Goal: Task Accomplishment & Management: Use online tool/utility

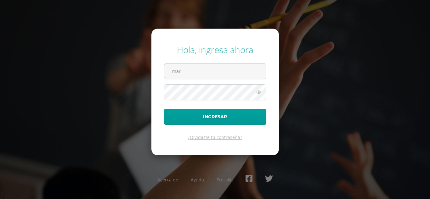
type input "mariat@cig.edu.gt"
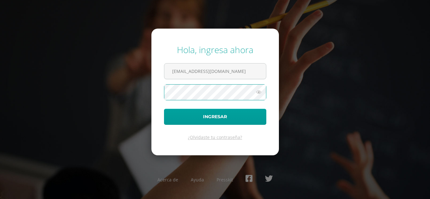
click at [164, 109] on button "Ingresar" at bounding box center [215, 117] width 102 height 16
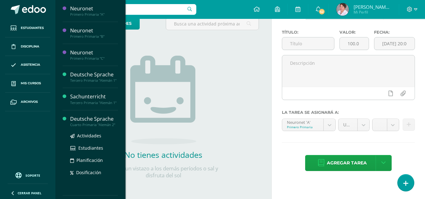
scroll to position [27, 0]
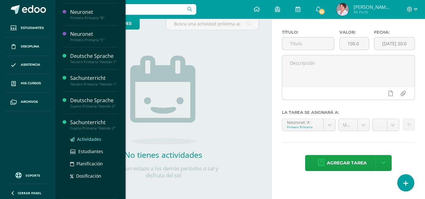
click at [88, 141] on span "Actividades" at bounding box center [89, 139] width 24 height 6
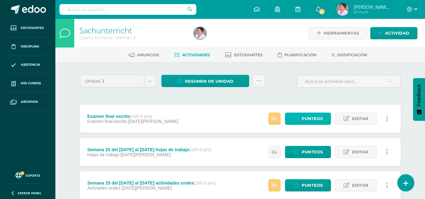
click at [309, 121] on span "Punteos" at bounding box center [312, 119] width 21 height 12
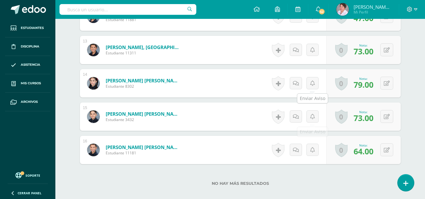
scroll to position [584, 0]
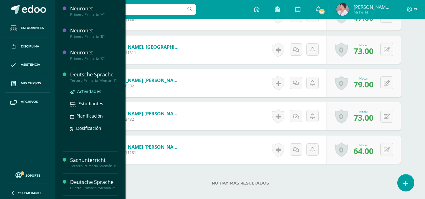
click at [93, 94] on span "Actividades" at bounding box center [89, 91] width 24 height 6
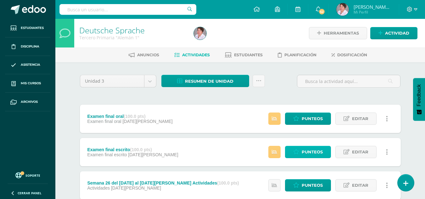
click at [309, 153] on span "Punteos" at bounding box center [312, 152] width 21 height 12
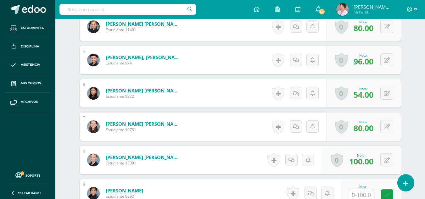
scroll to position [401, 0]
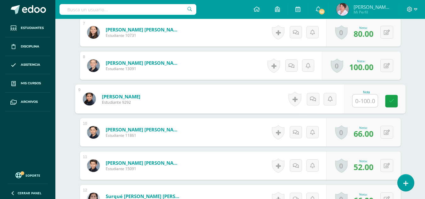
click at [363, 100] on input "text" at bounding box center [365, 101] width 25 height 13
type input "71"
click at [415, 9] on icon at bounding box center [415, 10] width 3 height 6
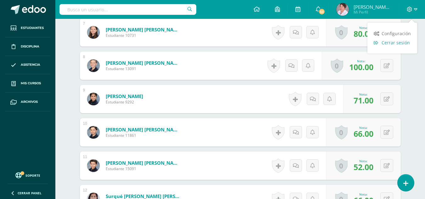
click at [402, 42] on span "Cerrar sesión" at bounding box center [396, 43] width 28 height 6
